Goal: Transaction & Acquisition: Purchase product/service

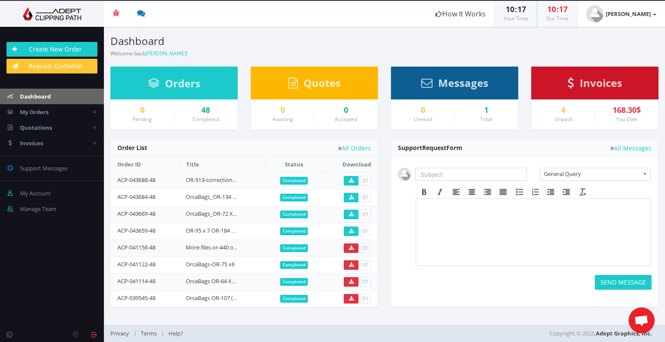
click at [604, 86] on span "Invoices" at bounding box center [601, 83] width 42 height 14
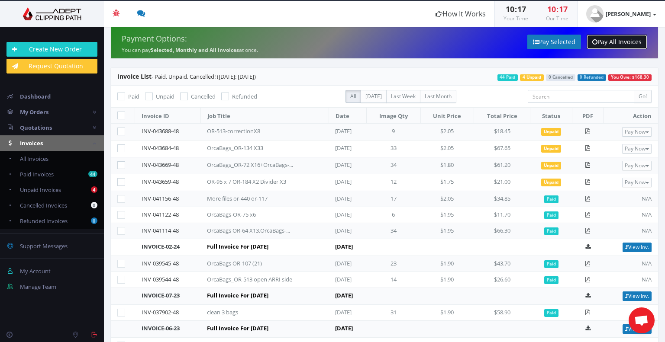
click at [623, 41] on link "Pay All Invoices" at bounding box center [617, 42] width 61 height 15
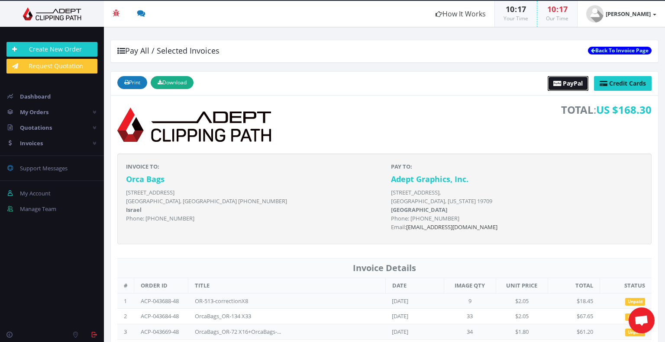
click at [563, 83] on span "PayPal" at bounding box center [573, 83] width 20 height 8
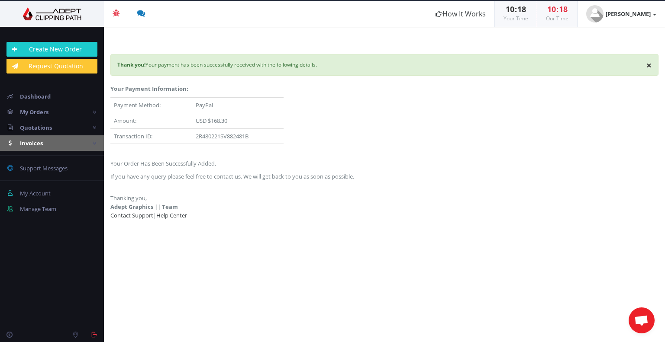
click at [36, 142] on span "Invoices" at bounding box center [31, 143] width 23 height 8
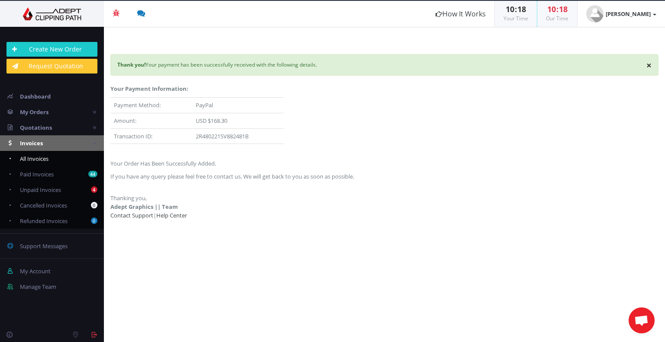
click at [38, 157] on span "All Invoices" at bounding box center [34, 159] width 29 height 8
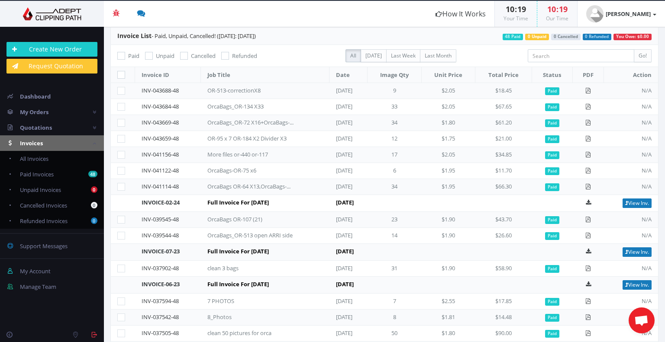
click at [121, 139] on icon at bounding box center [121, 139] width 8 height 8
click at [587, 138] on icon at bounding box center [588, 139] width 6 height 6
